Goal: Information Seeking & Learning: Learn about a topic

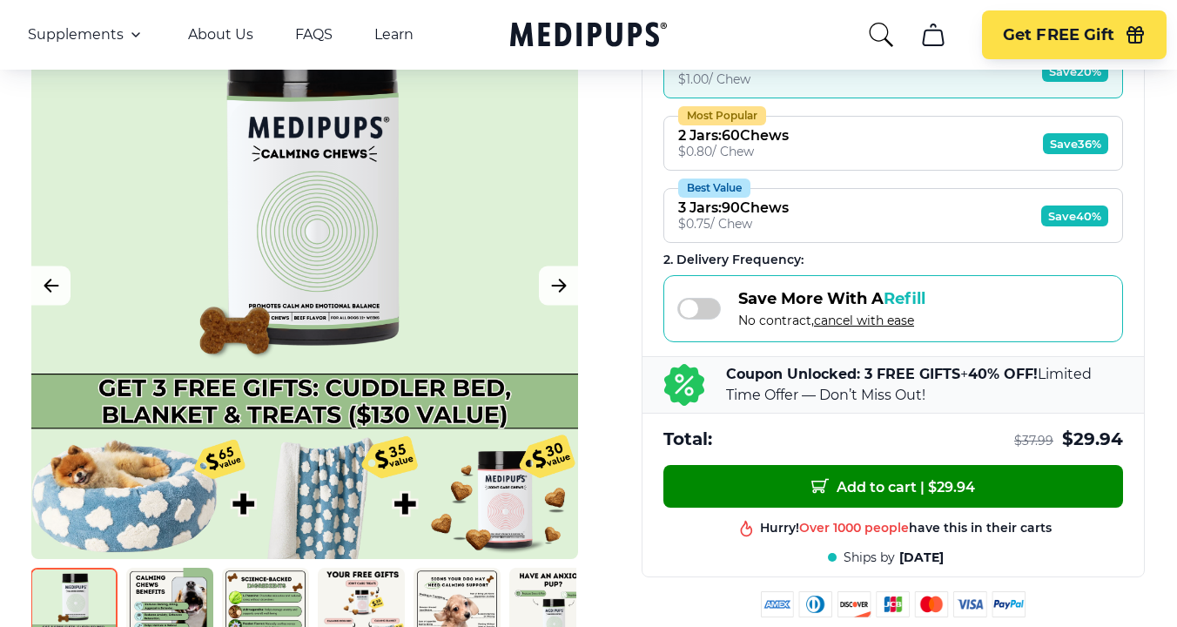
scroll to position [381, 0]
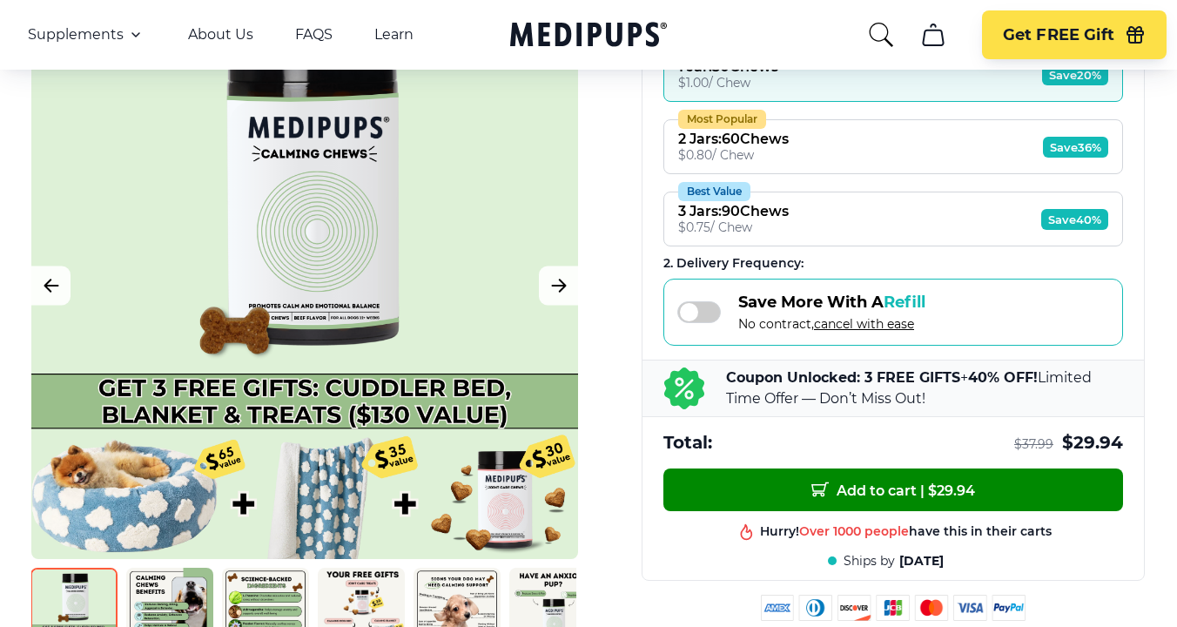
click at [709, 312] on span at bounding box center [699, 312] width 44 height 22
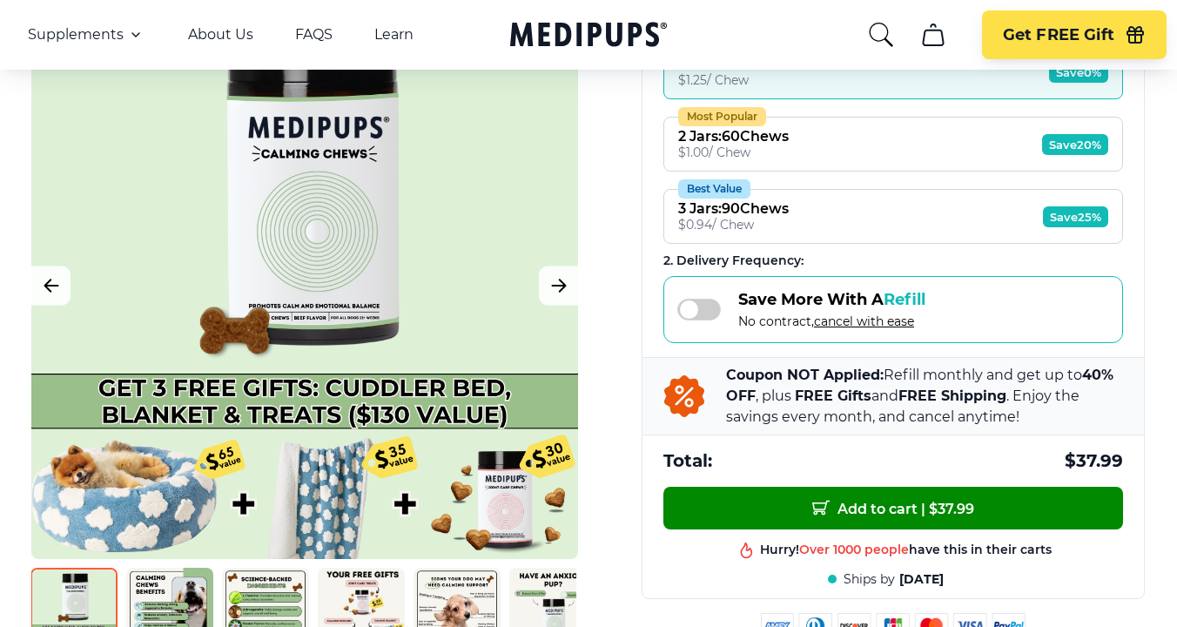
click at [874, 323] on span "cancel with ease" at bounding box center [864, 321] width 100 height 16
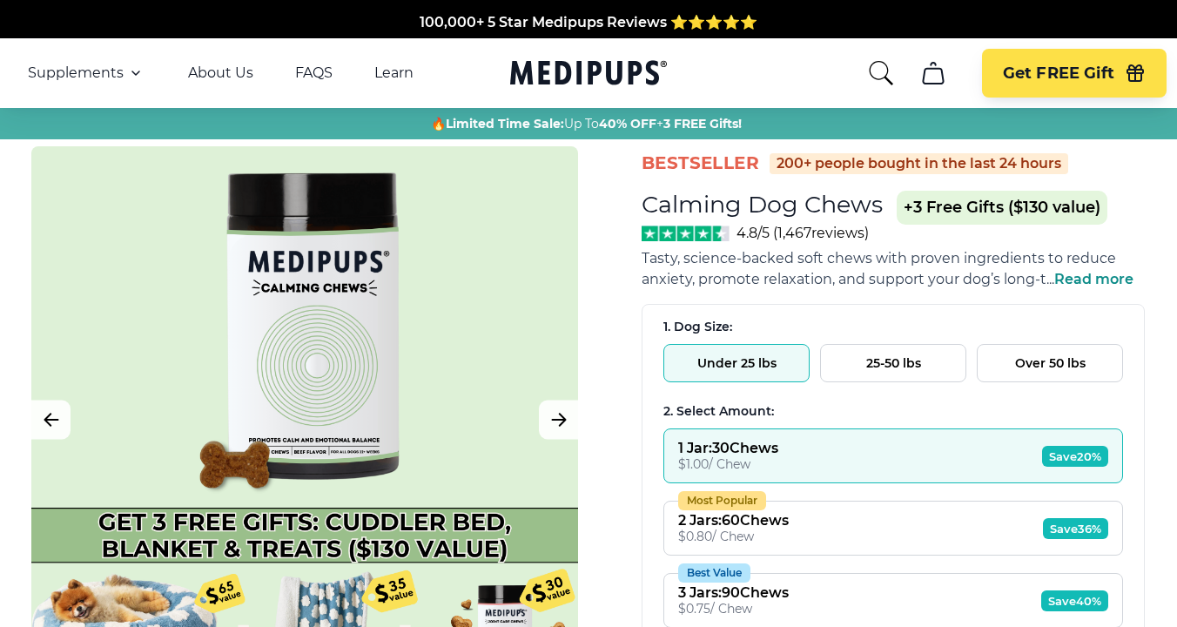
scroll to position [0, 0]
click at [931, 75] on icon "cart" at bounding box center [933, 73] width 28 height 28
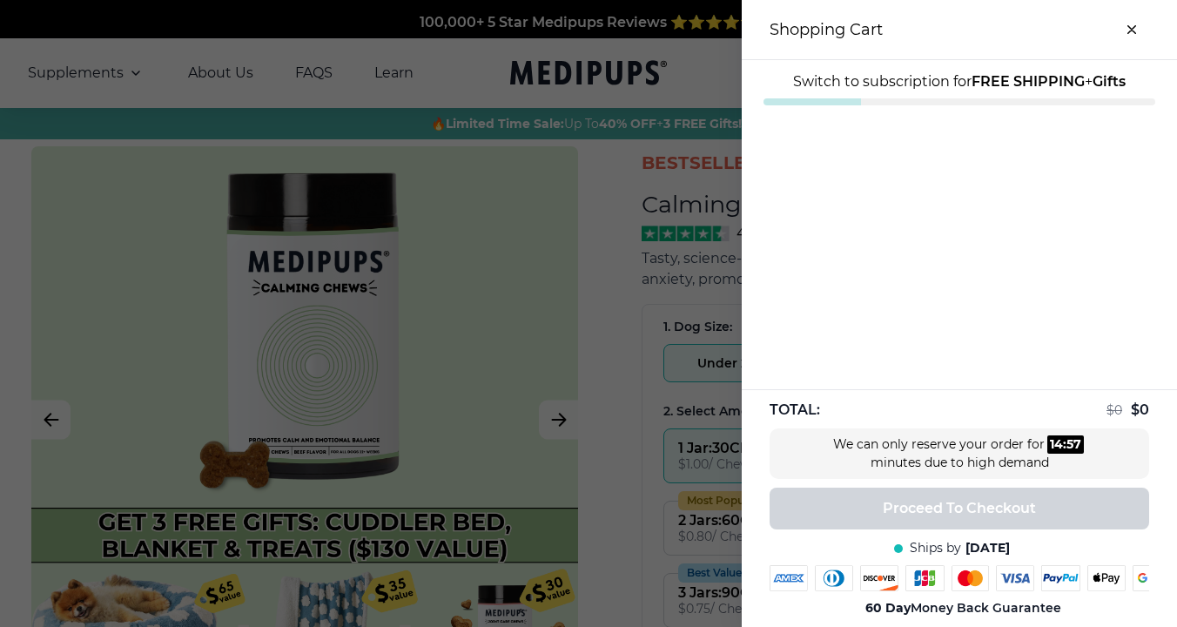
click at [716, 64] on div at bounding box center [588, 313] width 1177 height 627
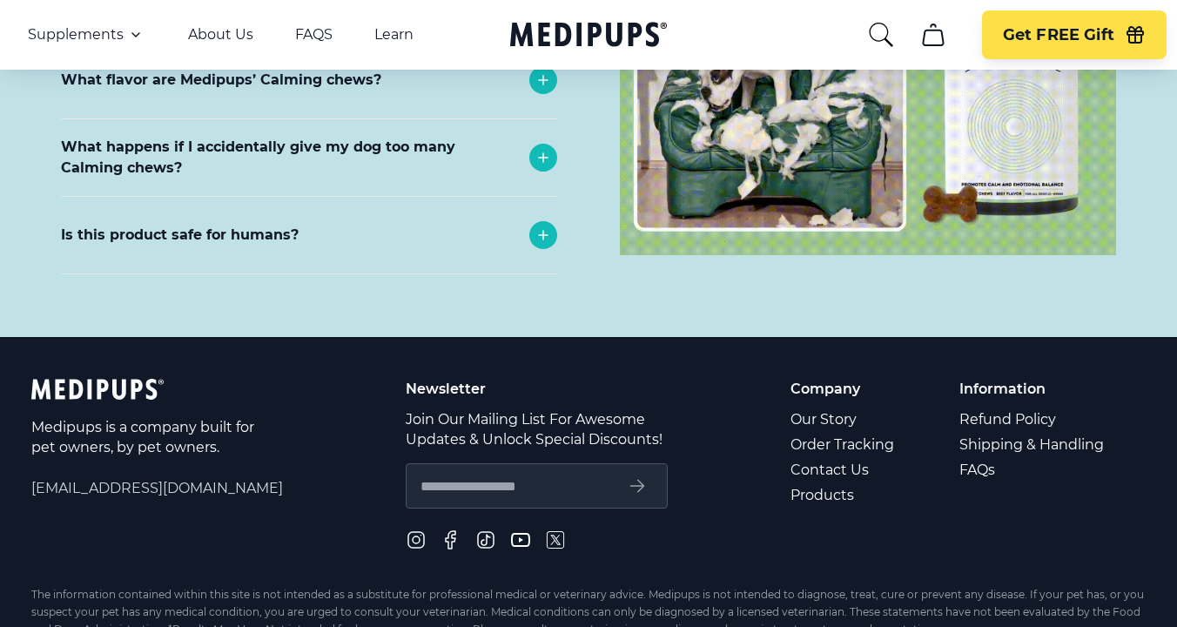
scroll to position [7793, 0]
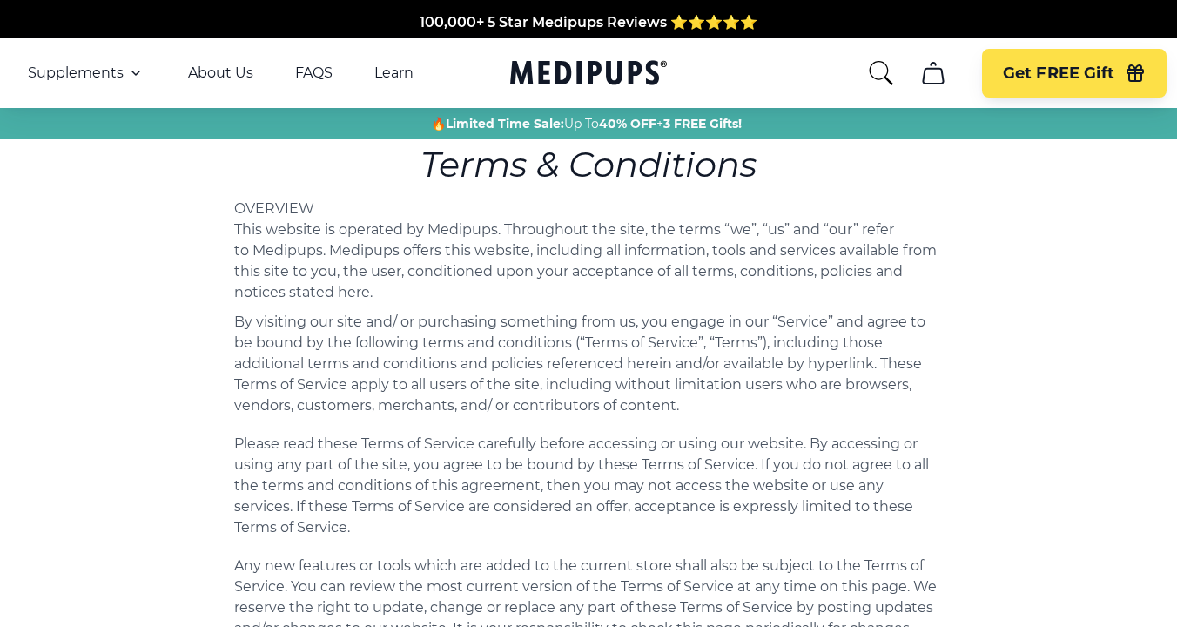
scroll to position [1, 0]
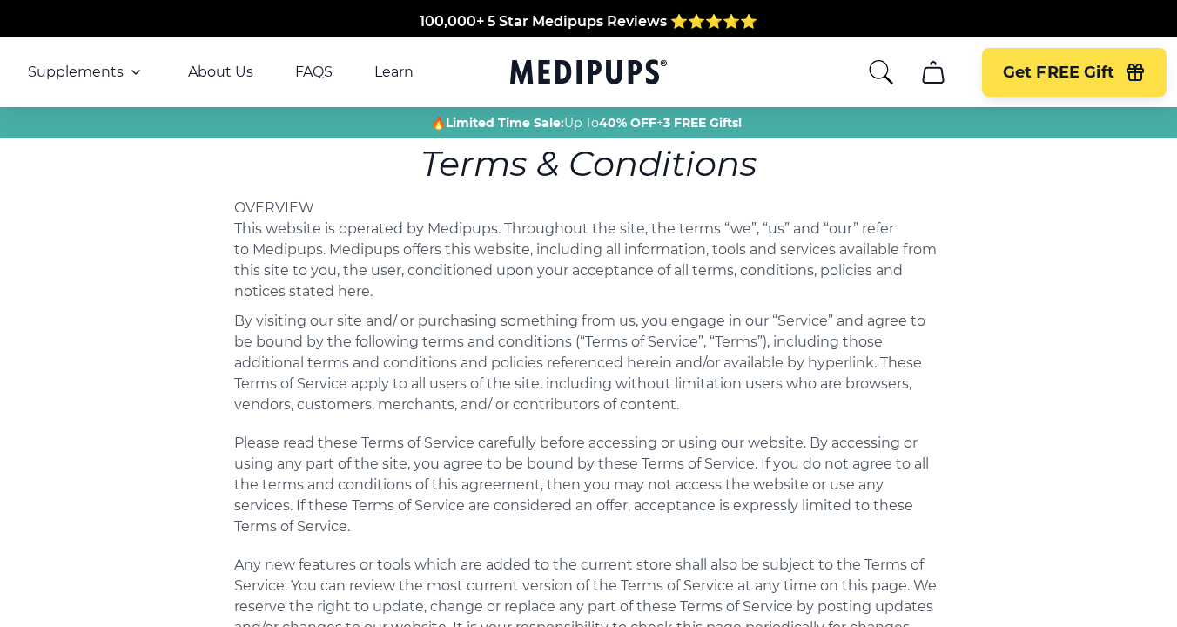
click at [870, 68] on icon "search" at bounding box center [881, 72] width 28 height 28
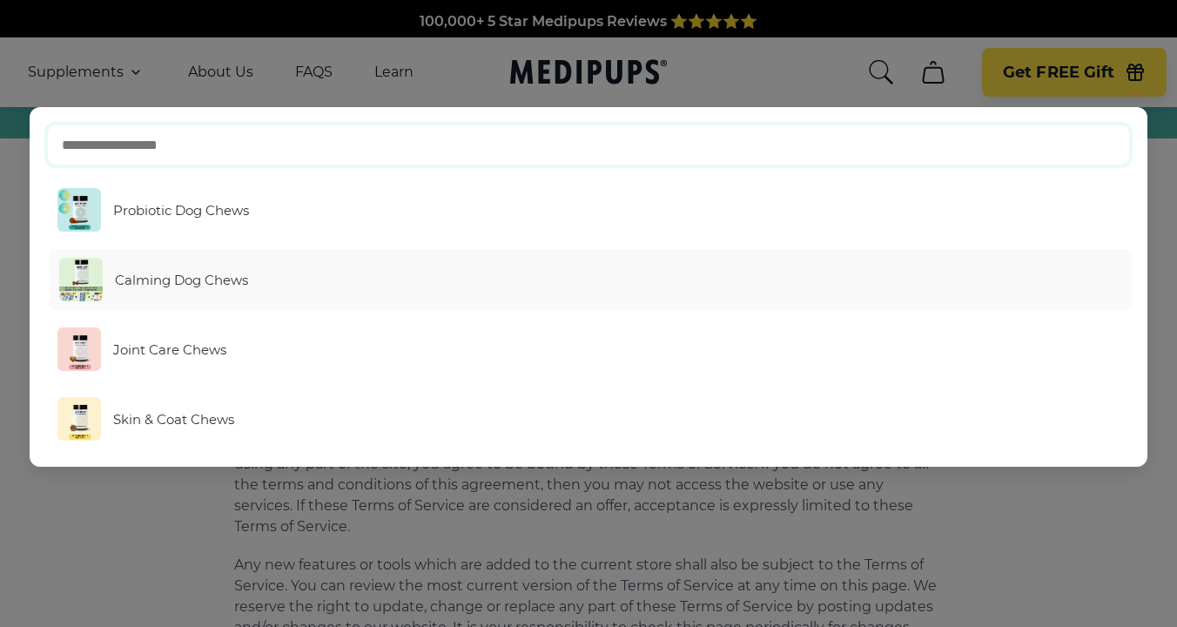
scroll to position [2, 0]
click at [306, 141] on input "text" at bounding box center [588, 144] width 1083 height 41
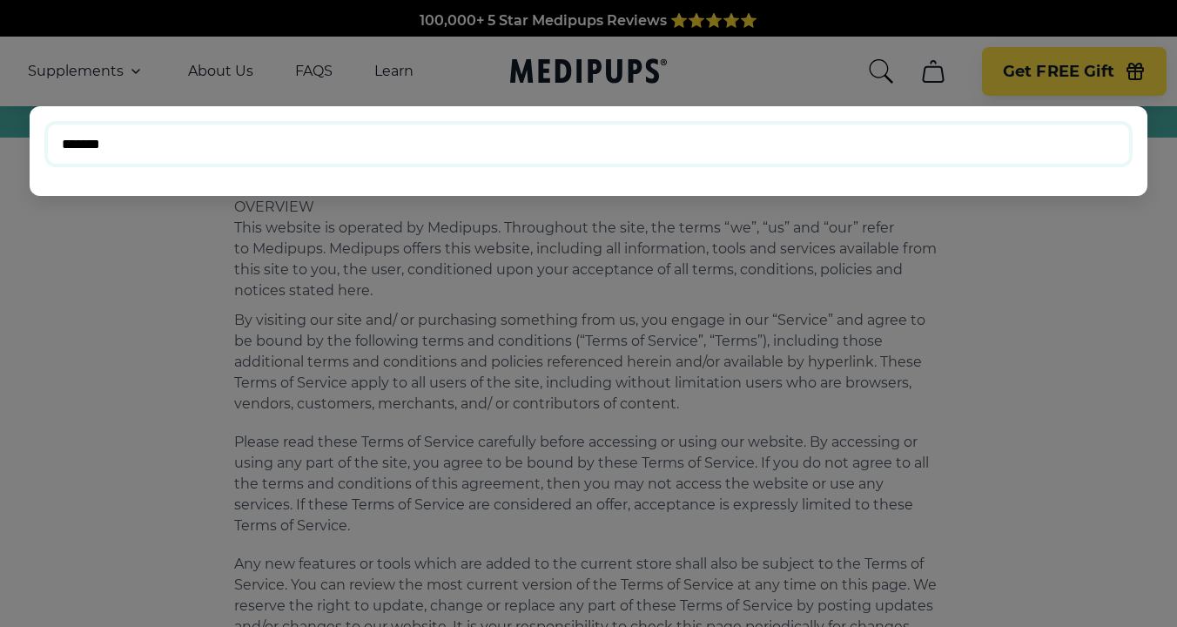
type input "******"
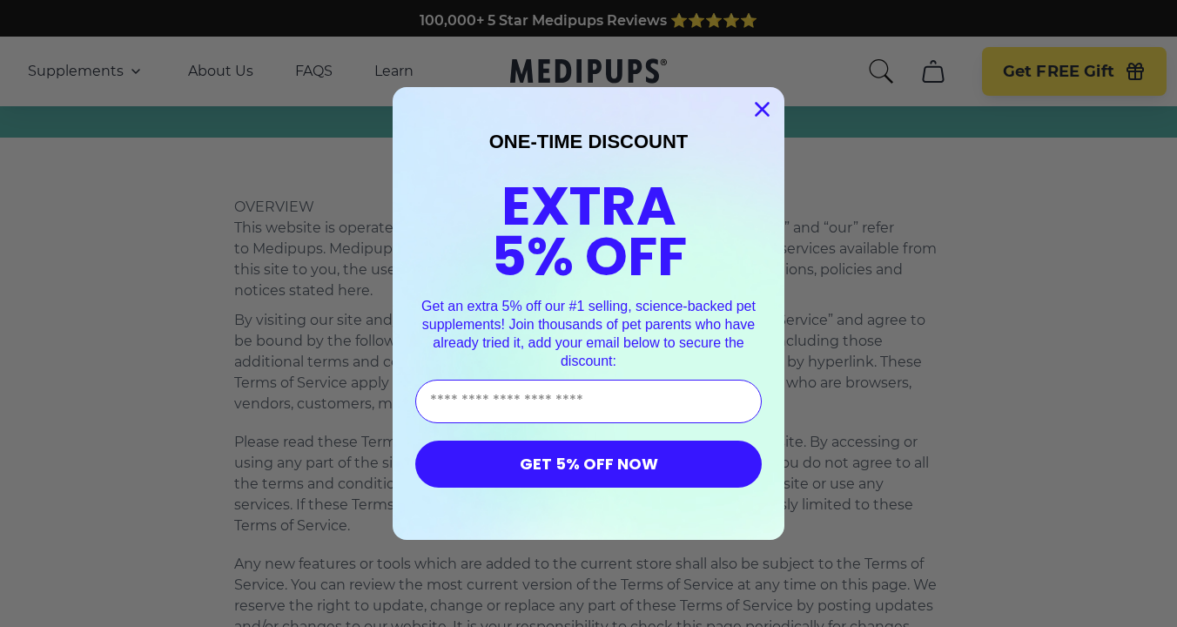
click at [758, 111] on circle "Close dialog" at bounding box center [762, 109] width 29 height 29
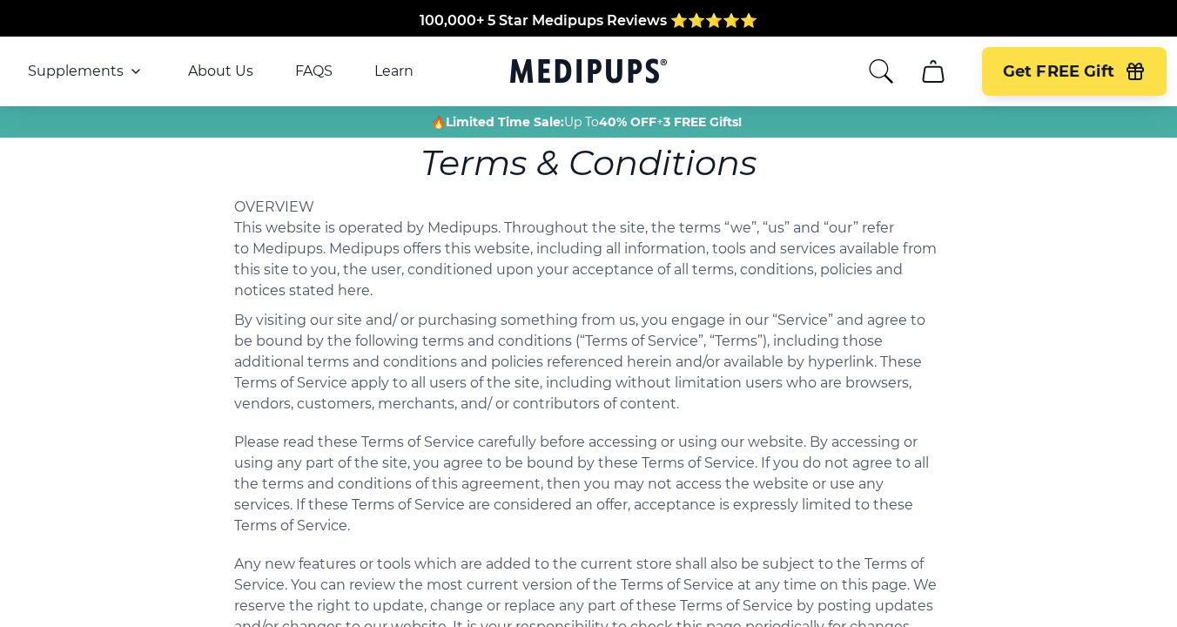
click at [869, 71] on icon "search" at bounding box center [881, 71] width 28 height 28
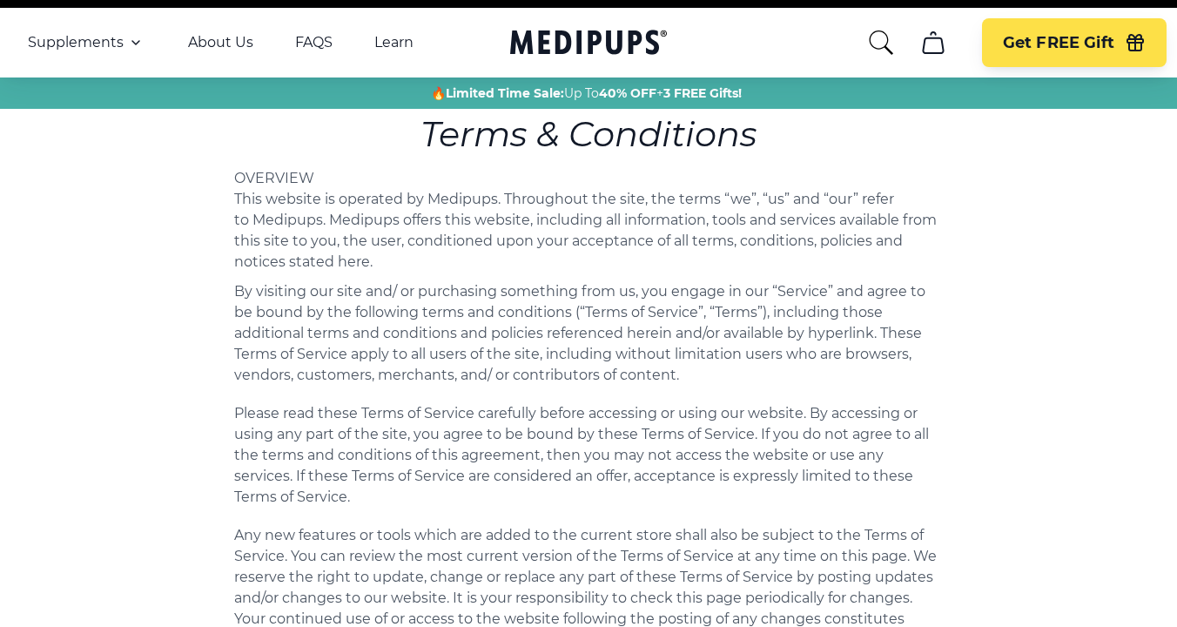
scroll to position [35, 0]
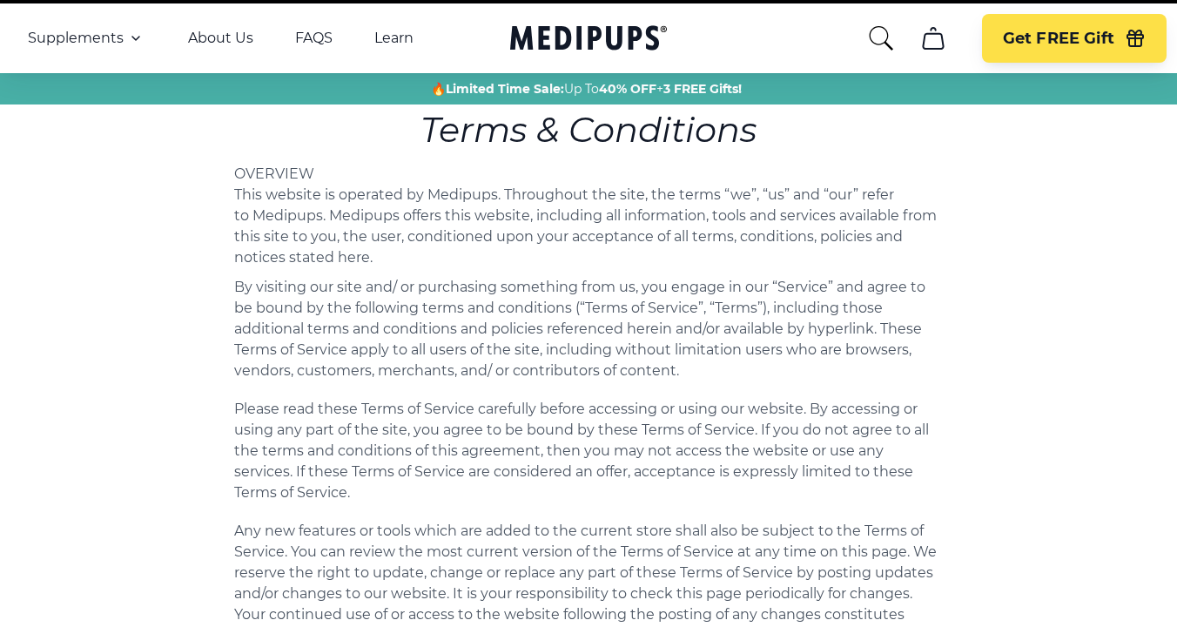
click at [927, 34] on icon "cart" at bounding box center [933, 38] width 20 height 21
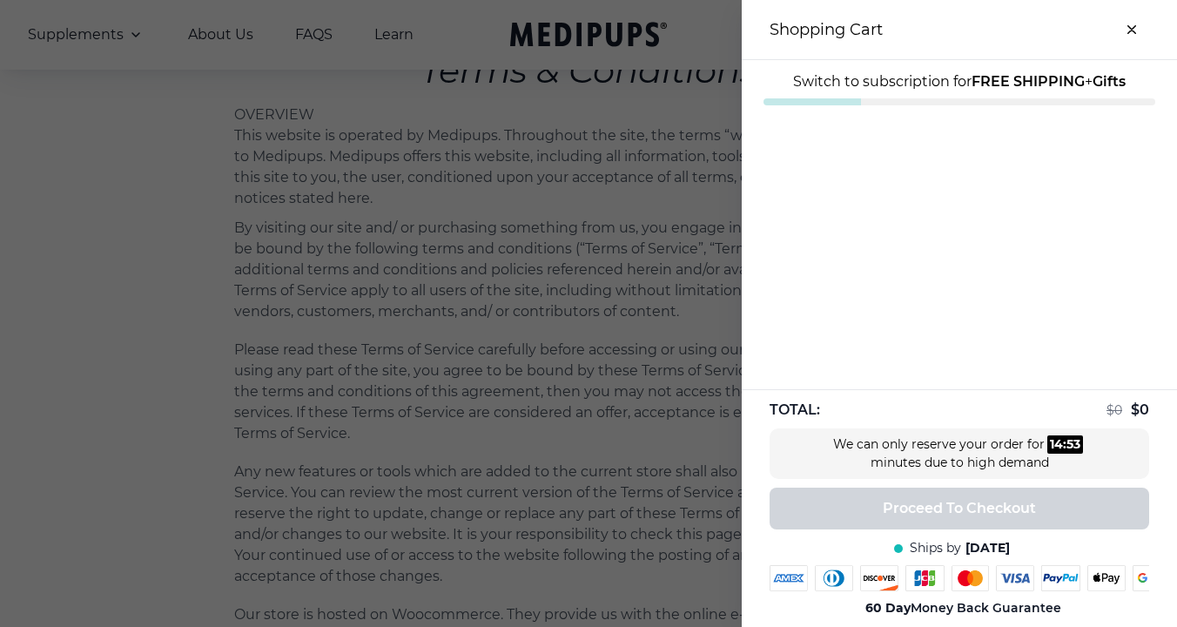
scroll to position [131, 0]
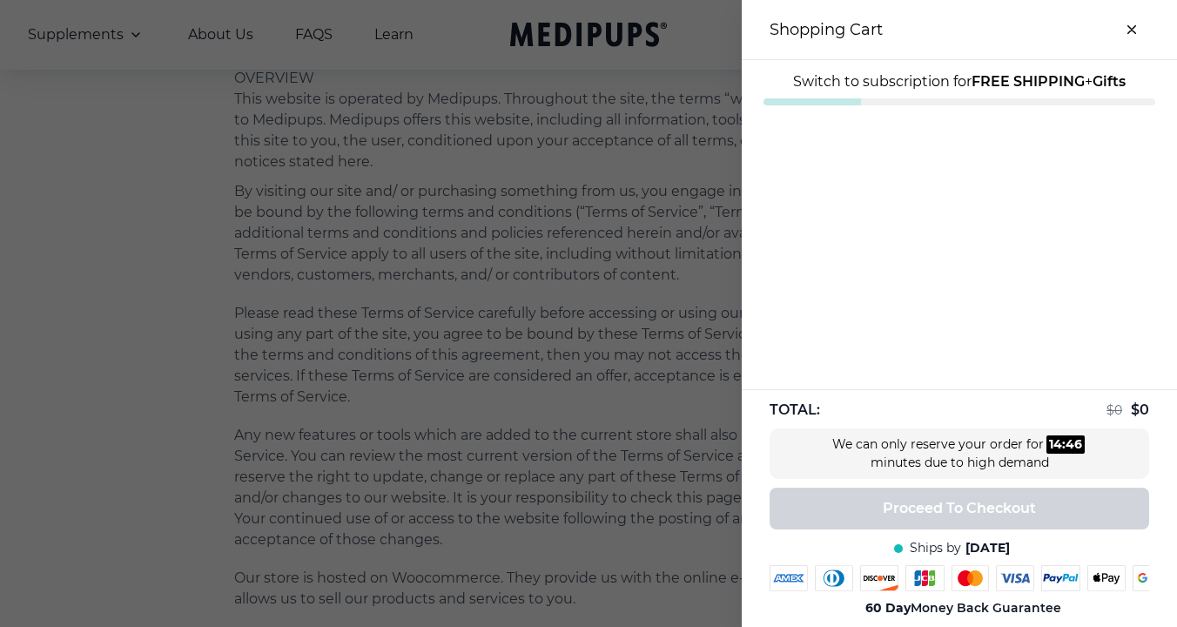
click at [1130, 28] on icon "close-cart" at bounding box center [1131, 29] width 7 height 7
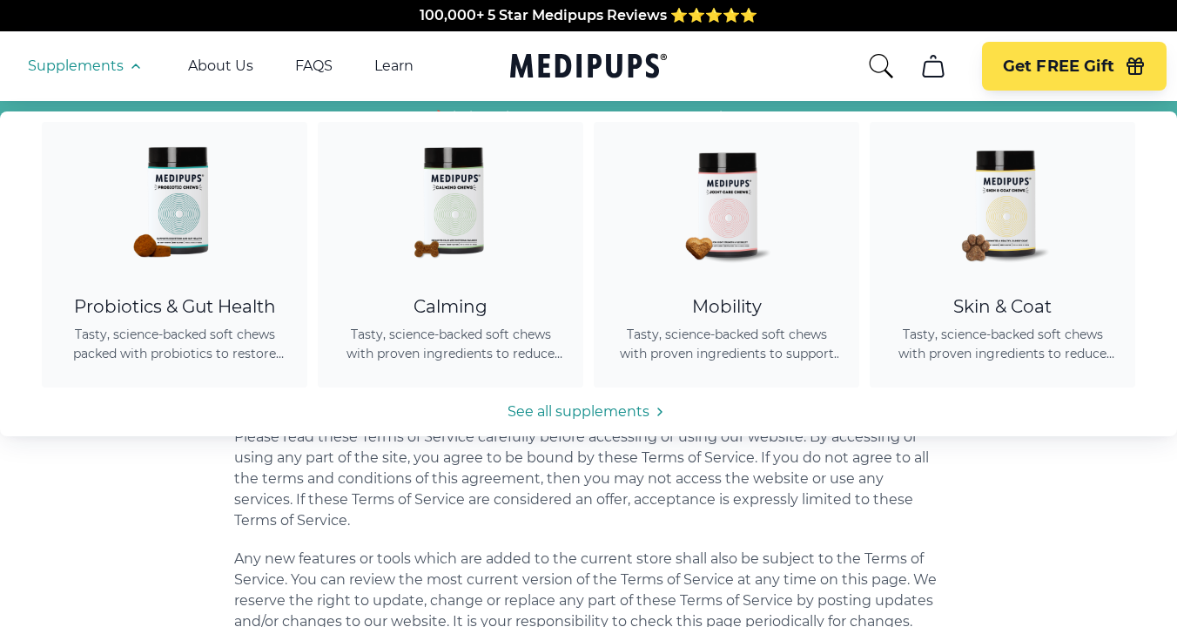
scroll to position [13, 0]
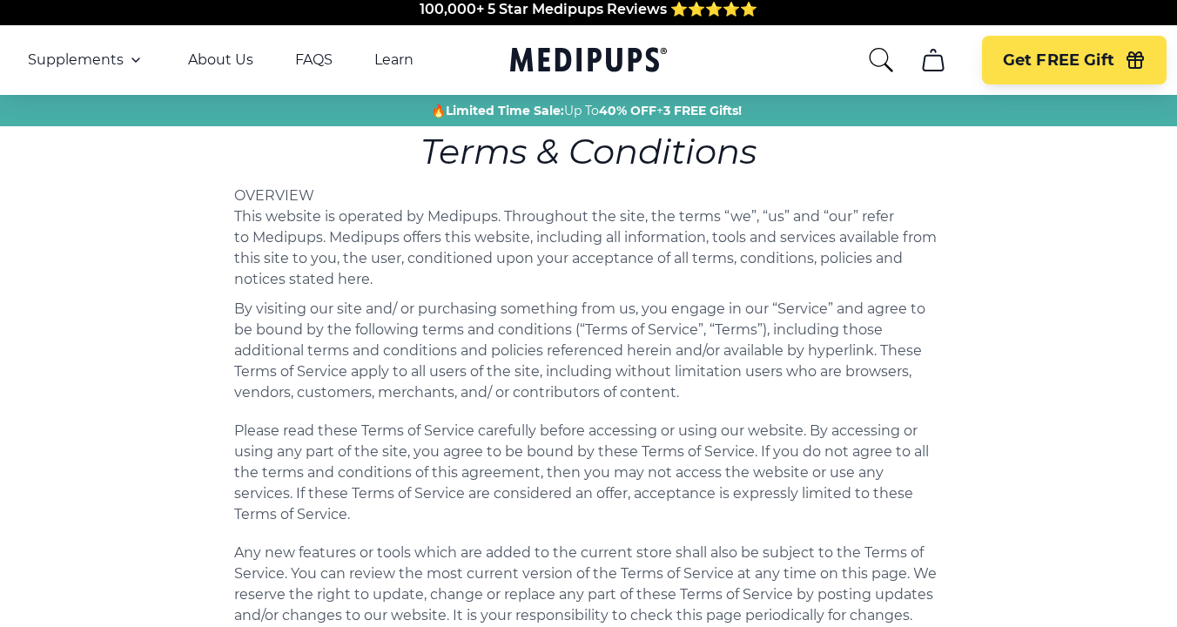
click at [395, 61] on link "Learn" at bounding box center [393, 59] width 39 height 17
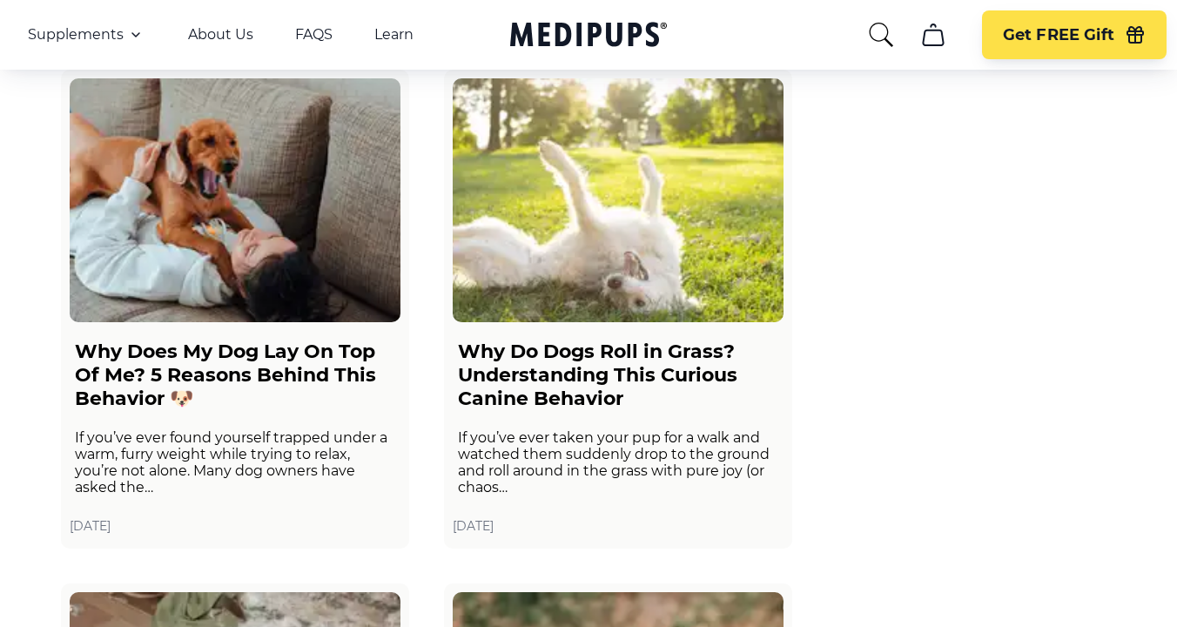
scroll to position [1734, 1]
click at [587, 277] on img at bounding box center [618, 200] width 331 height 244
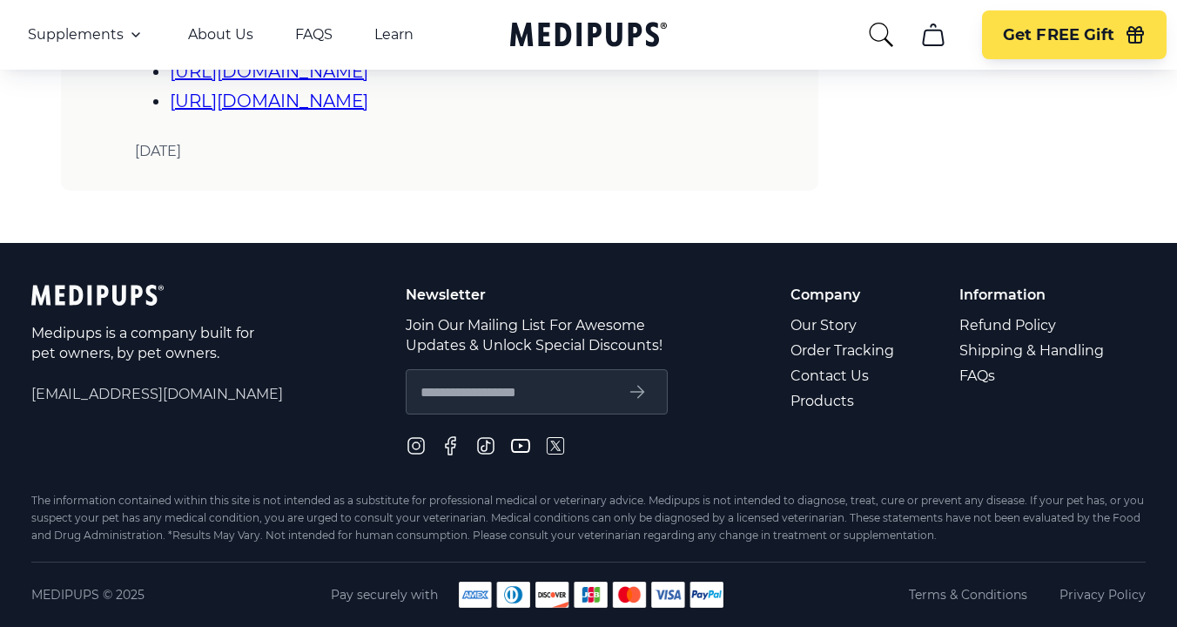
scroll to position [3359, 0]
click at [99, 400] on span "[EMAIL_ADDRESS][DOMAIN_NAME]" at bounding box center [157, 394] width 252 height 20
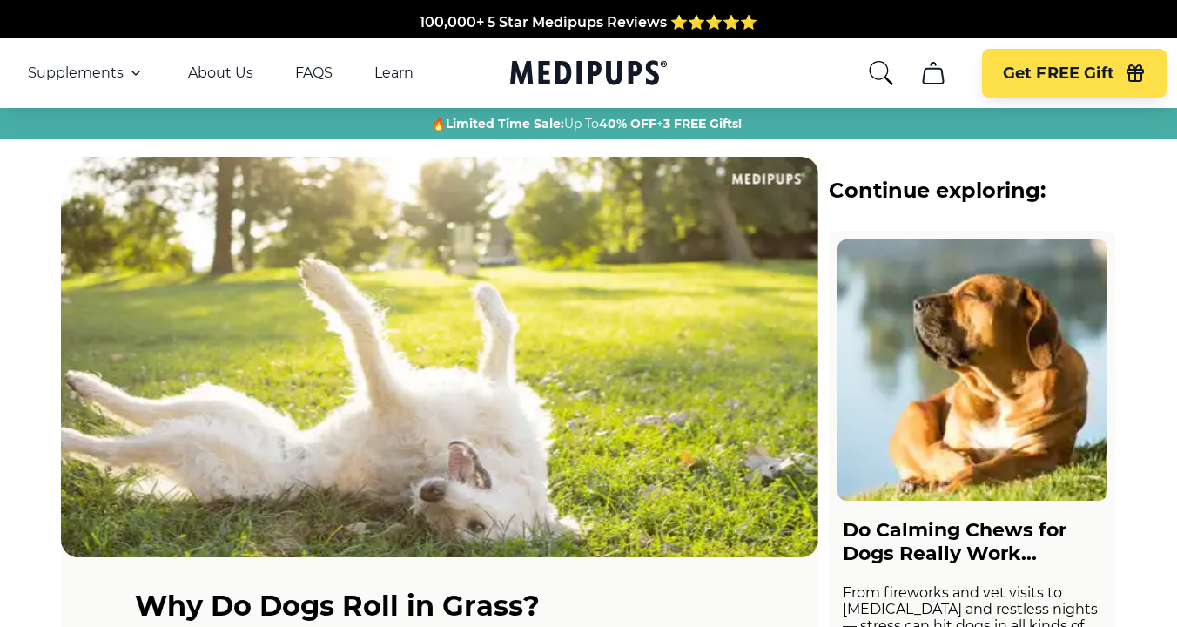
scroll to position [0, 0]
